Goal: Check status

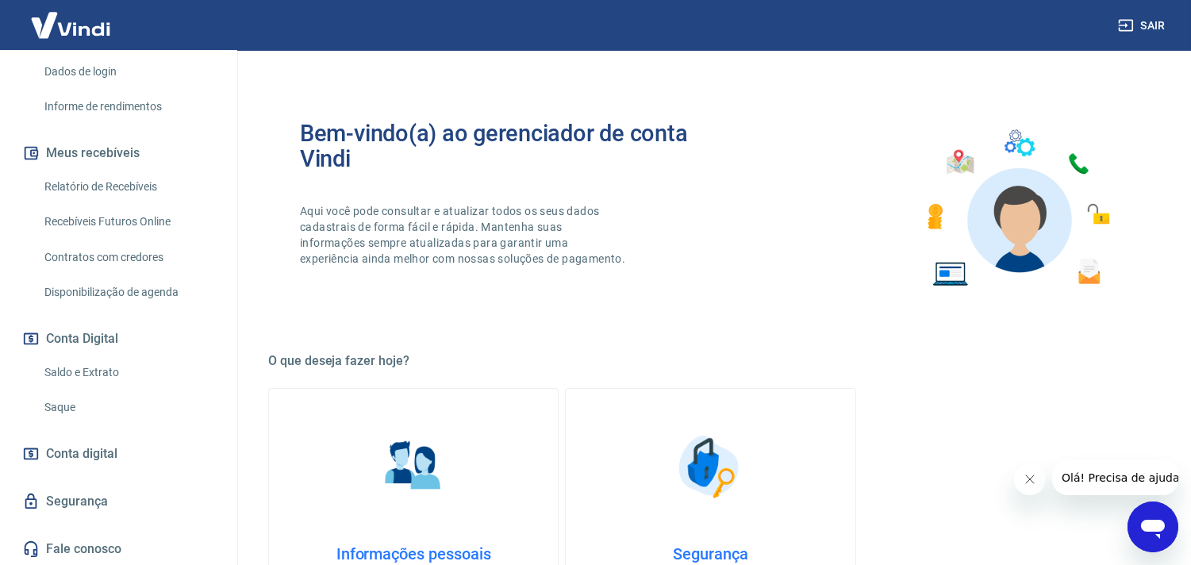
scroll to position [263, 0]
click at [83, 369] on link "Saldo e Extrato" at bounding box center [128, 372] width 180 height 33
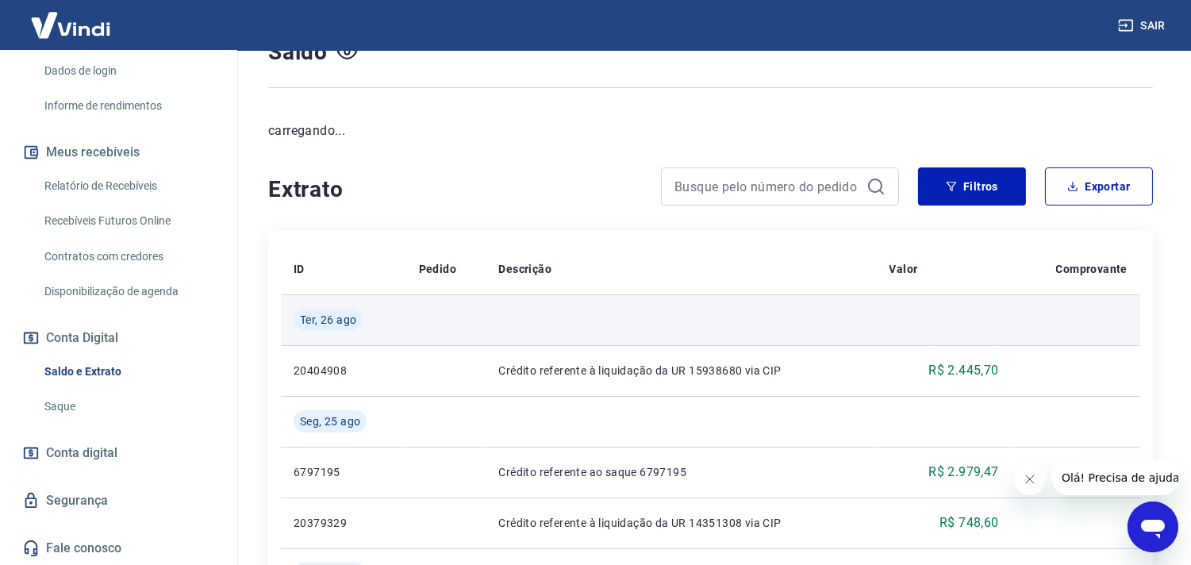
scroll to position [176, 0]
